Goal: Task Accomplishment & Management: Use online tool/utility

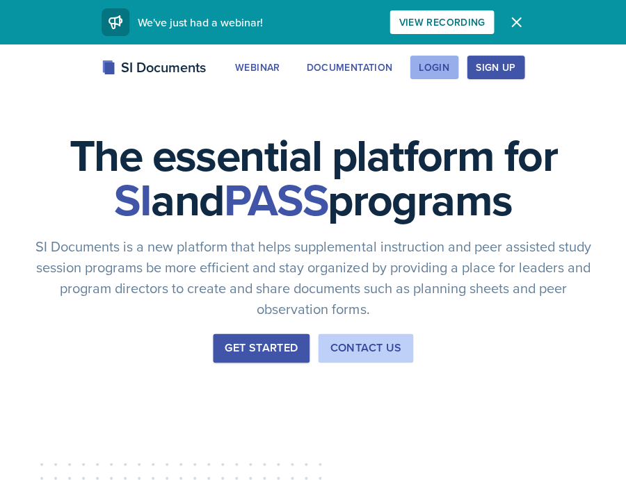
click at [424, 67] on div "Login" at bounding box center [433, 67] width 31 height 11
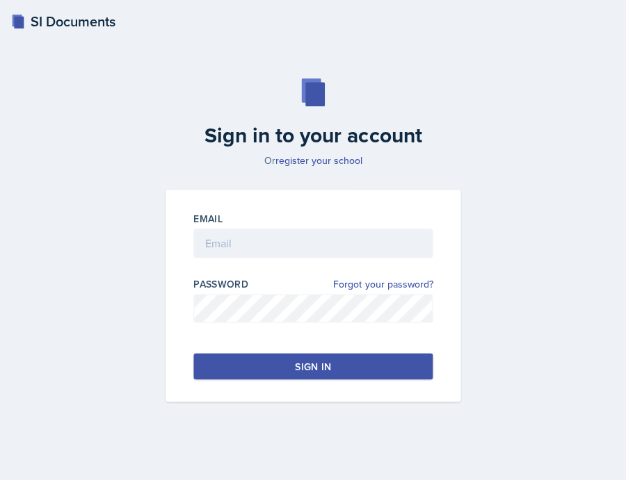
drag, startPoint x: 377, startPoint y: 236, endPoint x: 340, endPoint y: 255, distance: 41.3
click at [340, 258] on div at bounding box center [312, 265] width 239 height 14
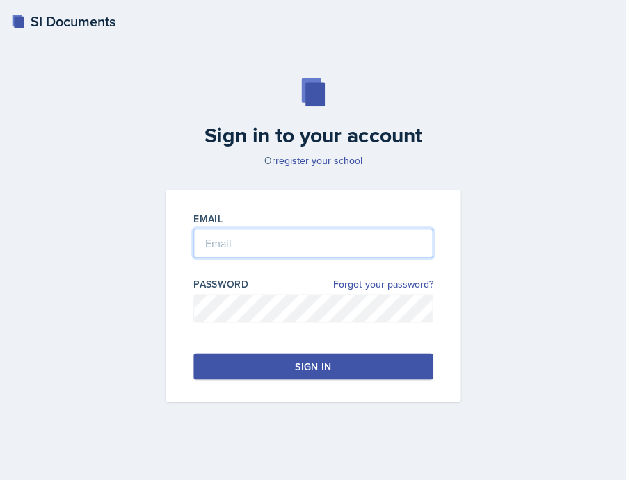
type input "[EMAIL_ADDRESS][DOMAIN_NAME]"
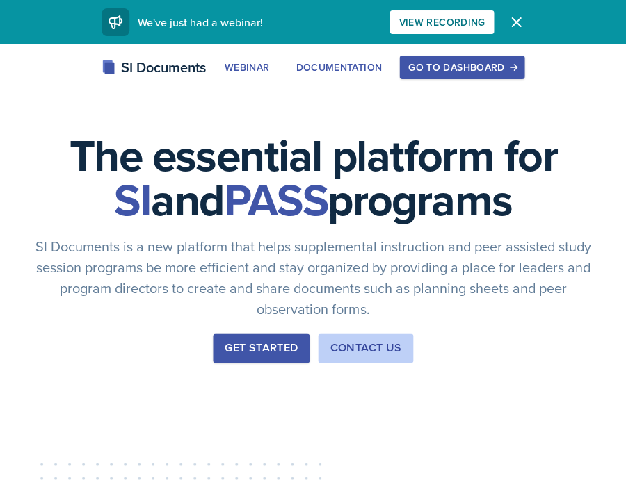
click at [428, 66] on div "Go to Dashboard" at bounding box center [461, 67] width 107 height 11
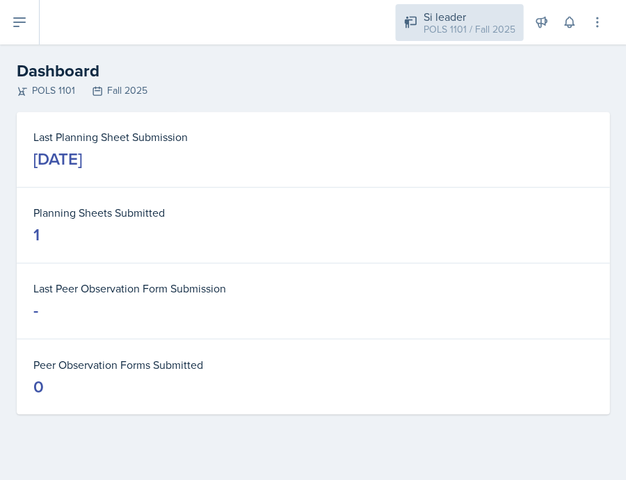
click at [459, 28] on div "POLS 1101 / Fall 2025" at bounding box center [469, 29] width 92 height 15
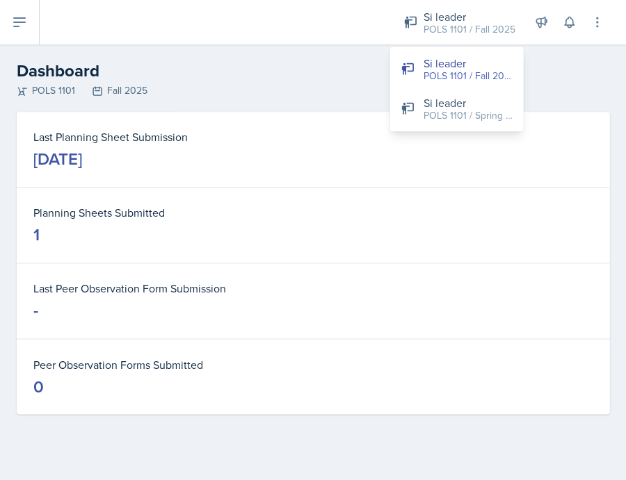
click at [238, 85] on div "POLS 1101 Fall 2025" at bounding box center [313, 90] width 592 height 15
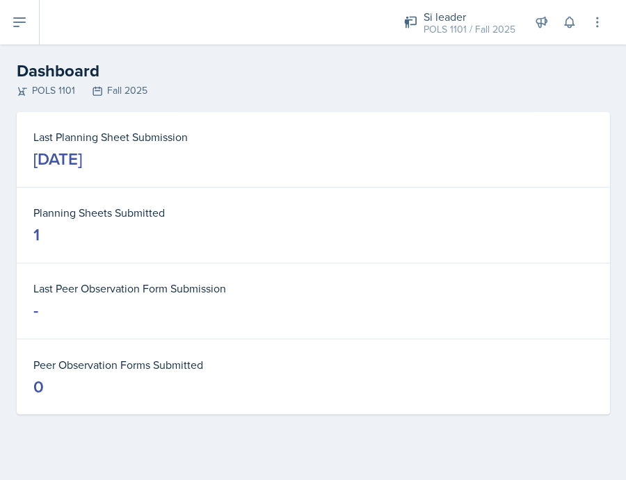
click at [26, 27] on icon at bounding box center [19, 22] width 17 height 17
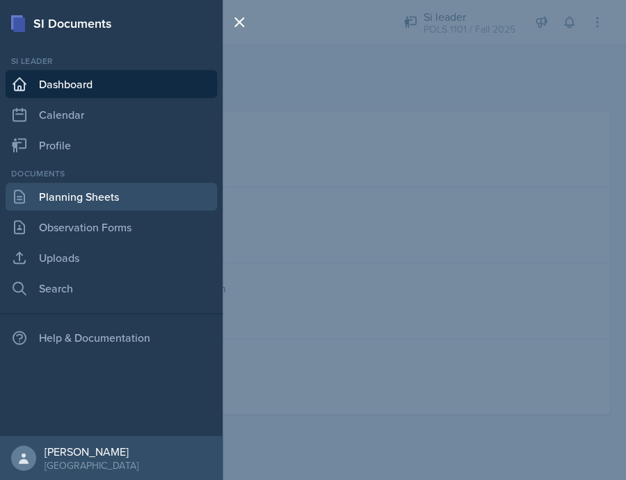
click at [124, 184] on link "Planning Sheets" at bounding box center [111, 197] width 211 height 28
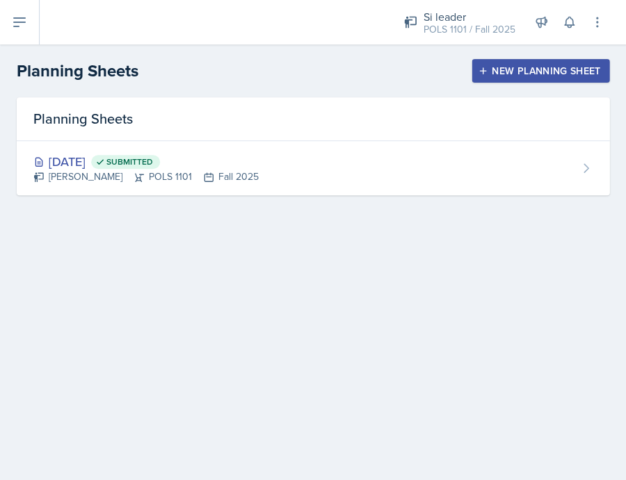
click at [514, 79] on button "New Planning Sheet" at bounding box center [540, 71] width 138 height 24
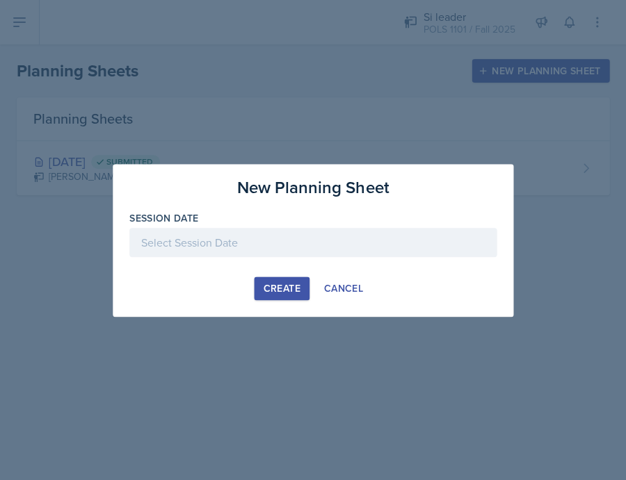
click at [321, 238] on div at bounding box center [312, 242] width 367 height 29
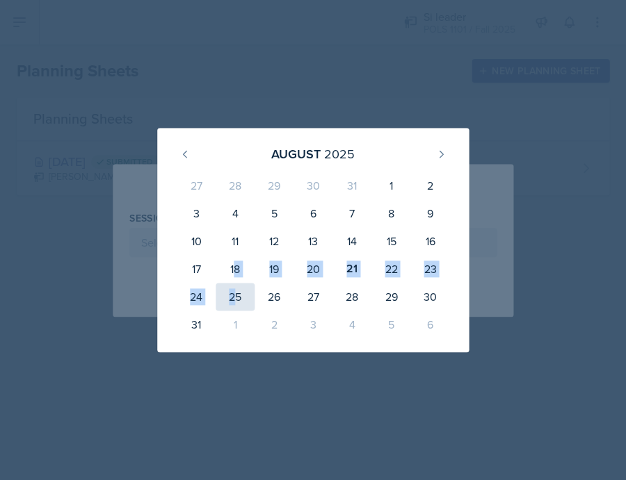
drag, startPoint x: 231, startPoint y: 268, endPoint x: 234, endPoint y: 295, distance: 27.2
click at [234, 295] on div "27 28 29 30 31 1 2 3 4 5 6 7 8 9 10 11 12 13 14 15 16 17 18 19 20 21 22 23 24 2…" at bounding box center [313, 255] width 278 height 172
click at [234, 295] on div "25" at bounding box center [234, 297] width 39 height 28
type input "[DATE]"
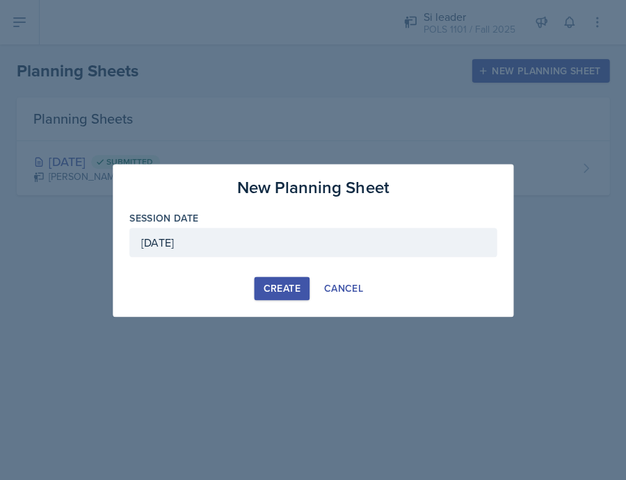
click at [276, 273] on div "New Planning Sheet Session Date [DATE] [DATE] 27 28 29 30 31 1 2 3 4 5 6 7 8 9 …" at bounding box center [313, 240] width 400 height 153
click at [276, 285] on div "Create" at bounding box center [281, 288] width 37 height 11
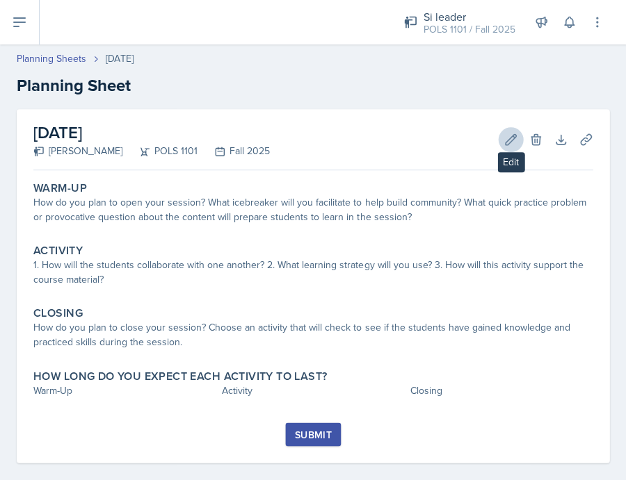
click at [505, 140] on icon at bounding box center [510, 139] width 10 height 10
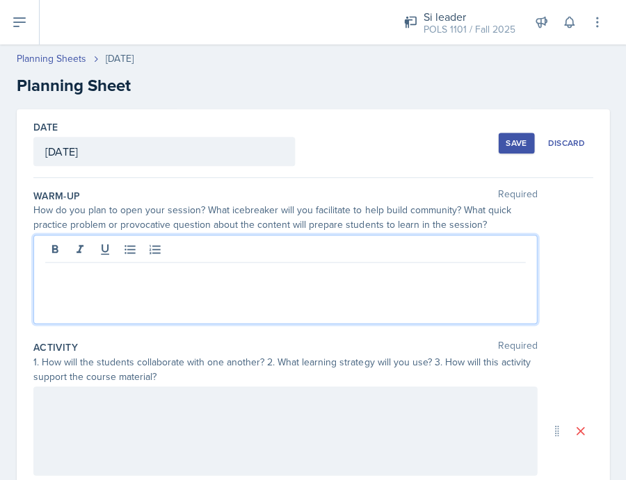
click at [378, 245] on div at bounding box center [284, 279] width 503 height 89
